Goal: Task Accomplishment & Management: Manage account settings

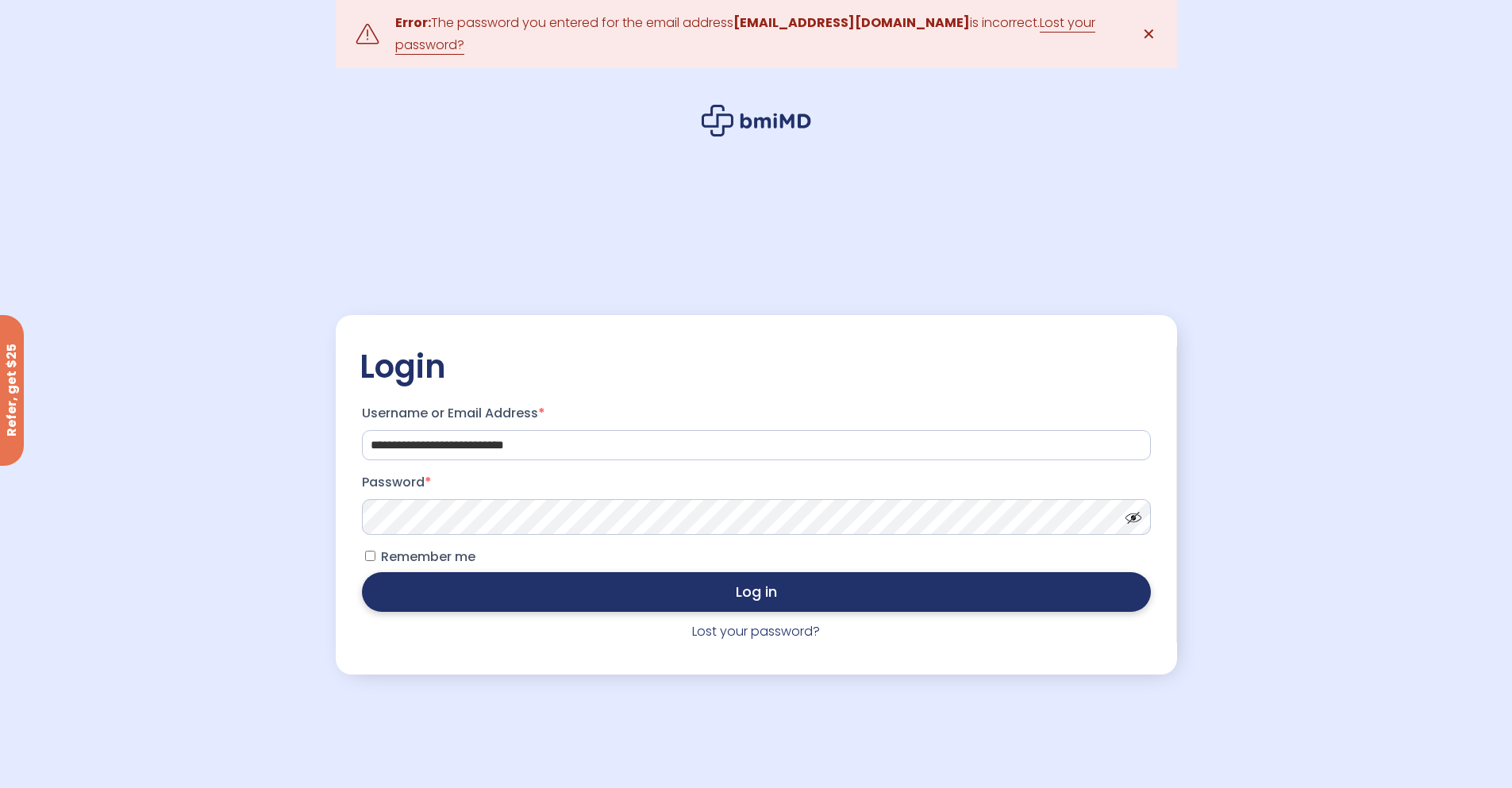
click at [666, 599] on button "Log in" at bounding box center [756, 591] width 789 height 40
click at [807, 595] on button "Log in" at bounding box center [756, 591] width 789 height 40
click at [790, 592] on button "Log in" at bounding box center [756, 591] width 789 height 40
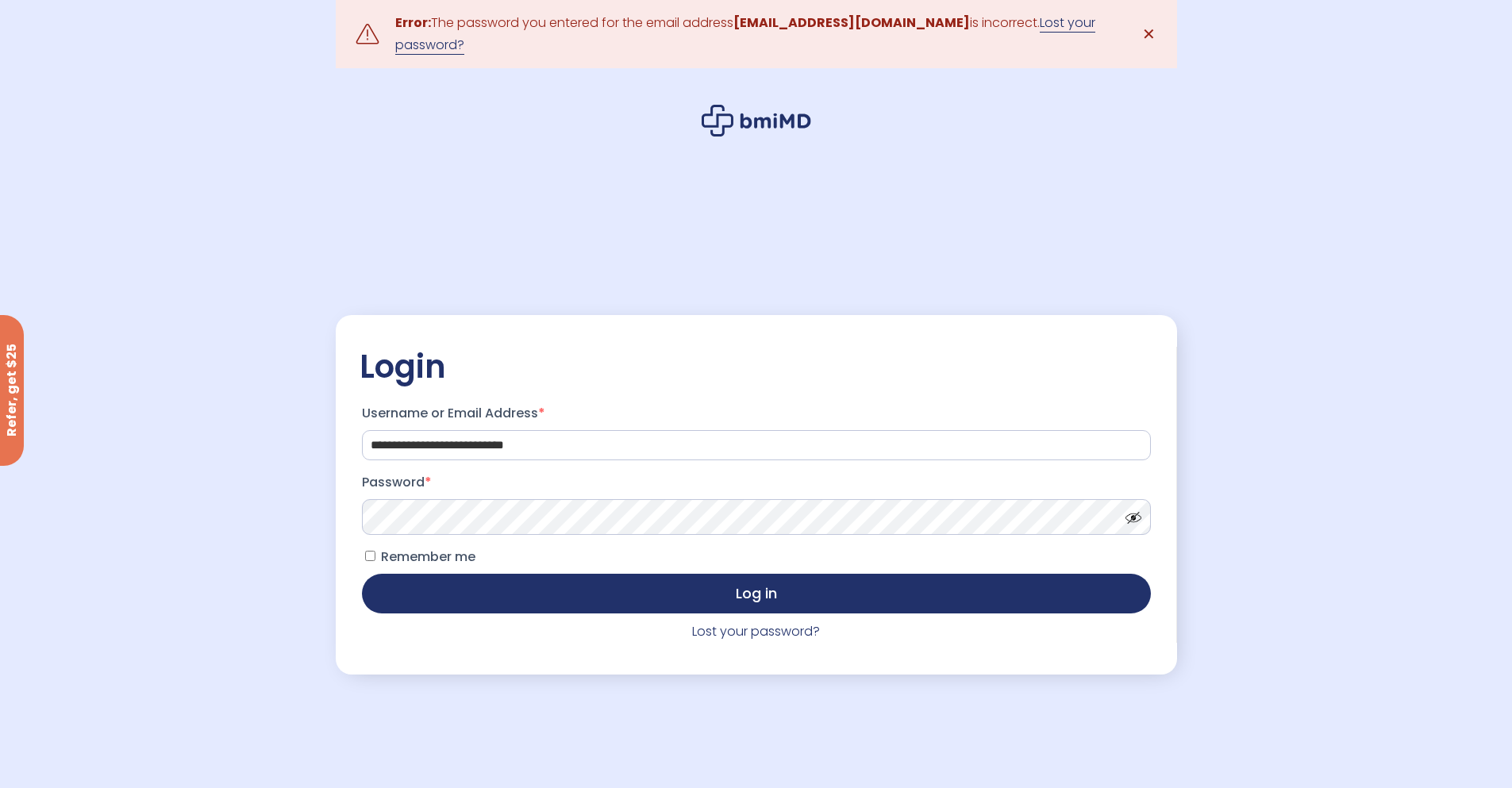
click at [1068, 21] on link "Lost your password?" at bounding box center [745, 34] width 700 height 41
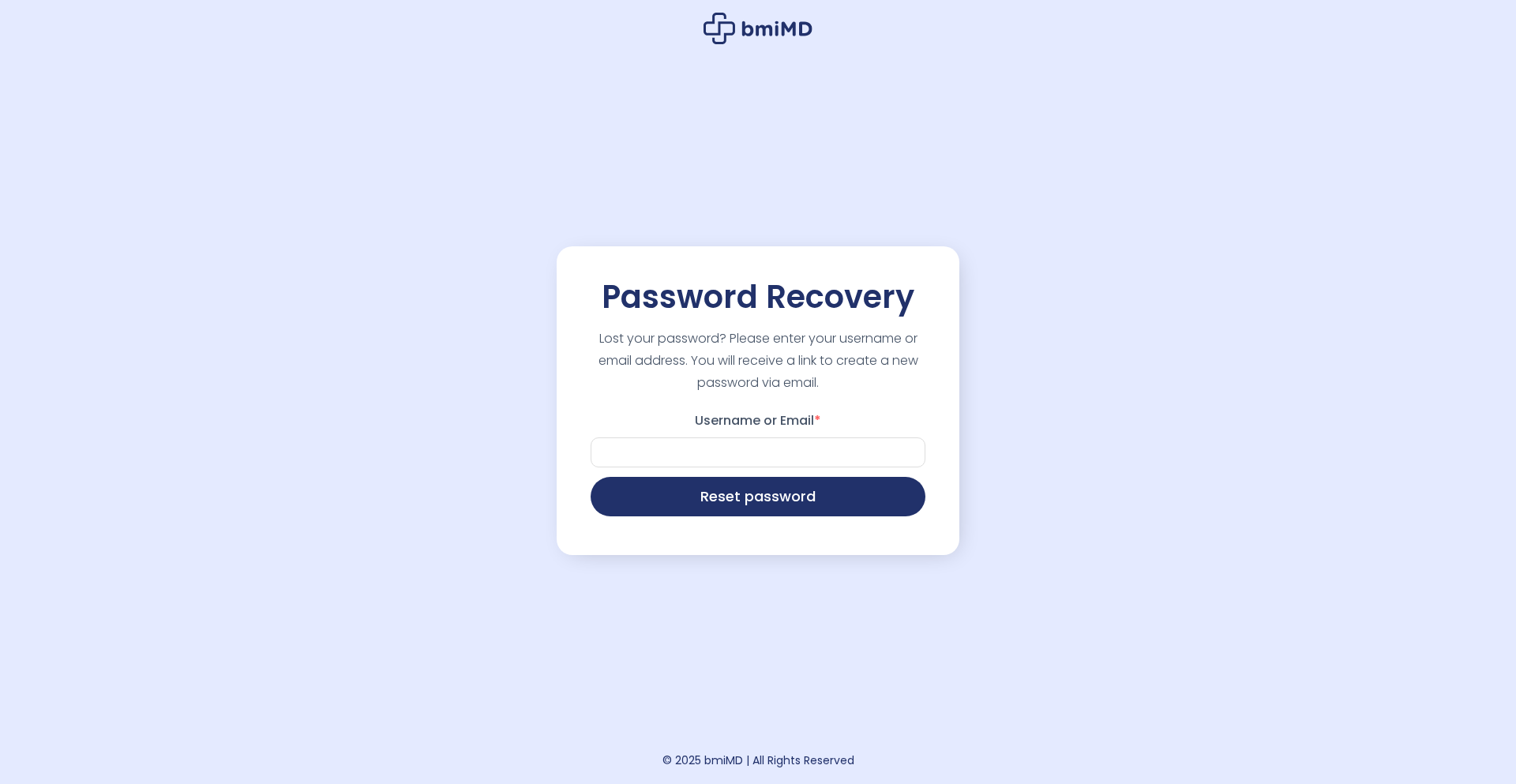
click at [753, 470] on p "Username or Email *" at bounding box center [757, 438] width 340 height 64
click at [757, 464] on input "Username or Email *" at bounding box center [757, 451] width 335 height 30
type input "**********"
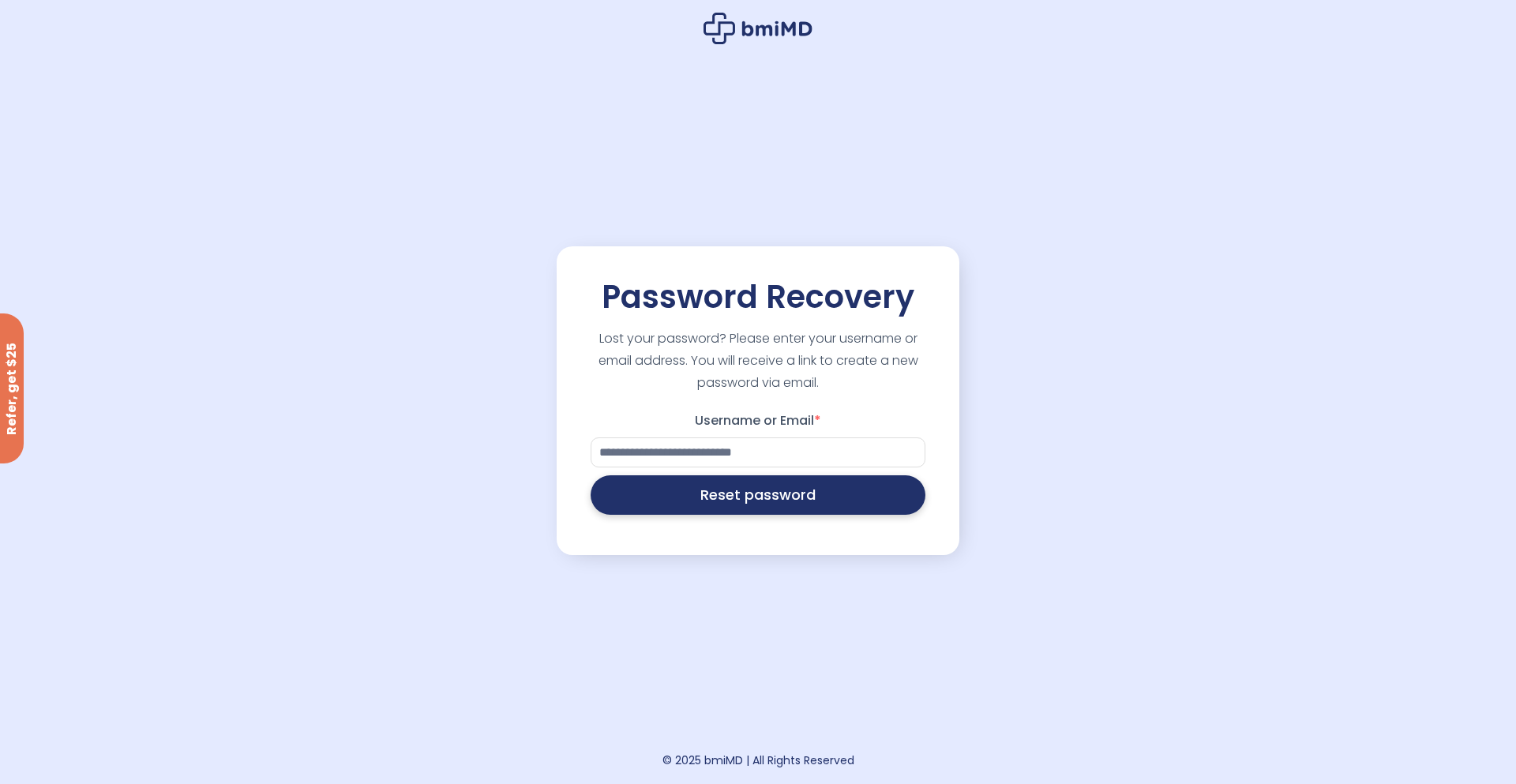
click at [783, 499] on button "Reset password" at bounding box center [757, 494] width 335 height 40
